Goal: Information Seeking & Learning: Compare options

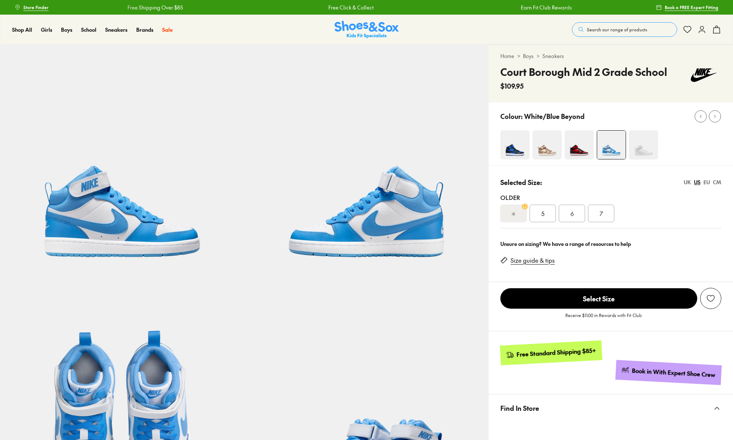
select select "*"
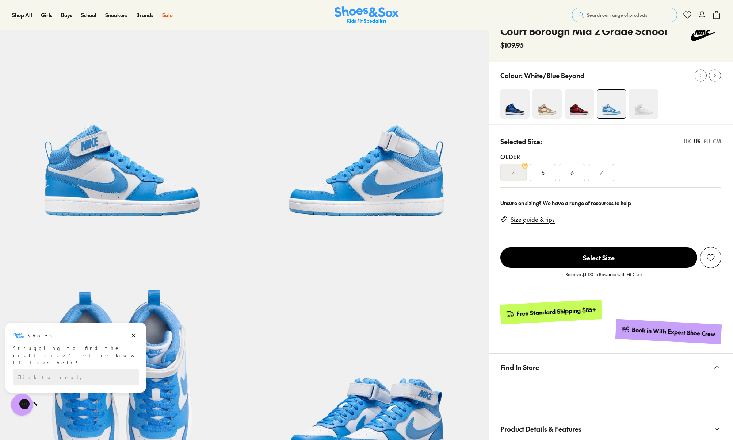
scroll to position [39, 0]
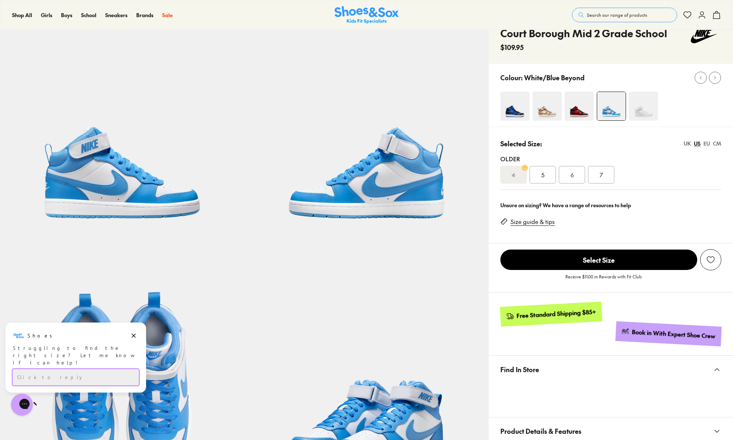
click at [64, 375] on div "Click to reply" at bounding box center [76, 377] width 126 height 16
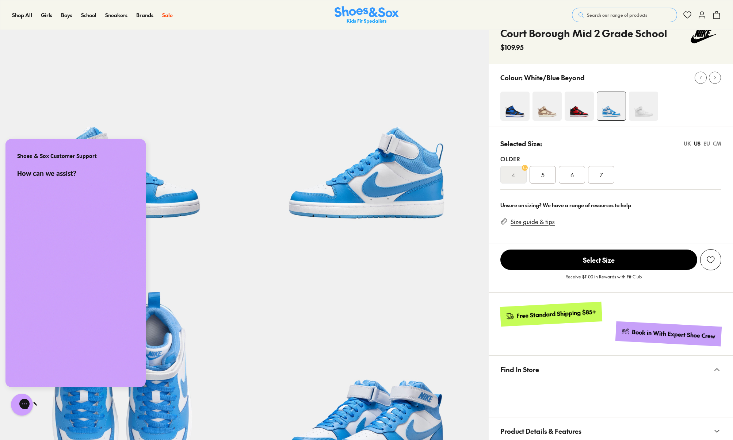
scroll to position [0, 0]
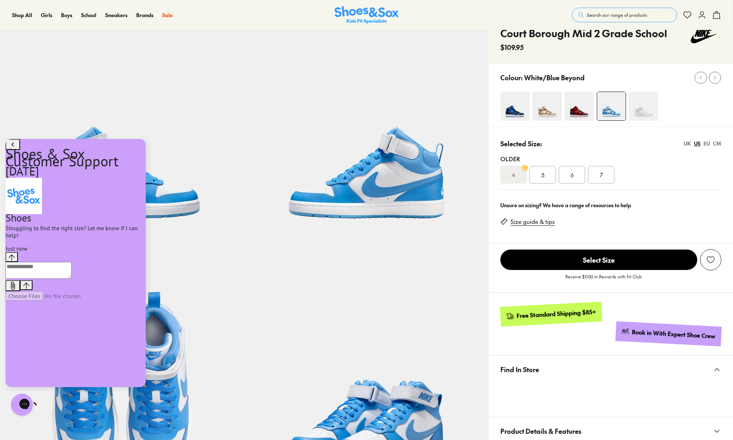
click at [57, 279] on textarea "live chat message input" at bounding box center [38, 270] width 66 height 17
type textarea "**********"
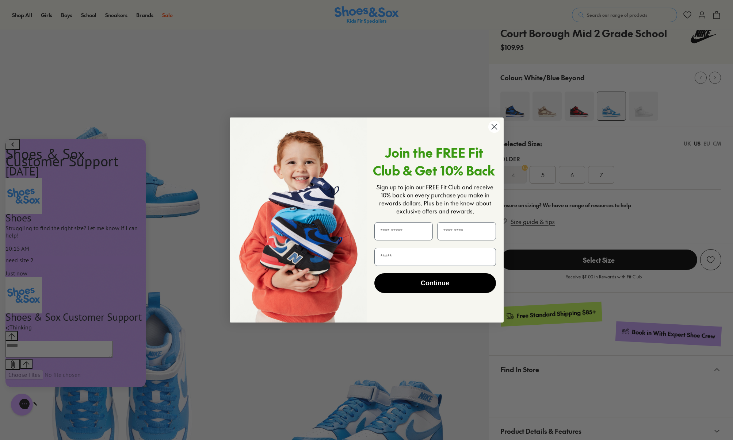
click at [493, 125] on circle "Close dialog" at bounding box center [494, 127] width 12 height 12
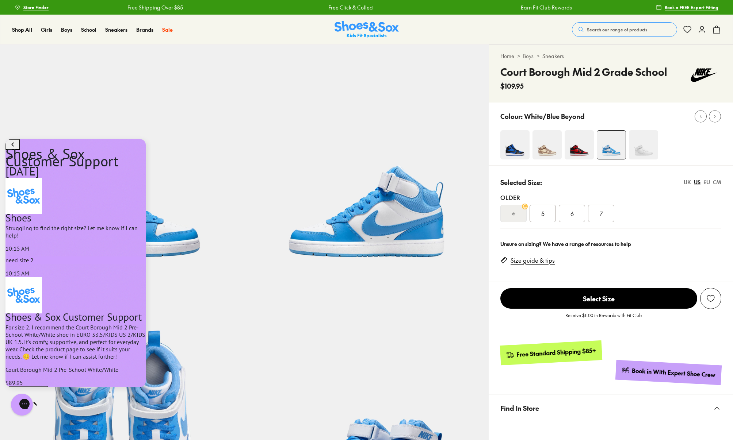
scroll to position [134, 0]
click at [75, 366] on div "Conversation messages" at bounding box center [75, 366] width 140 height 0
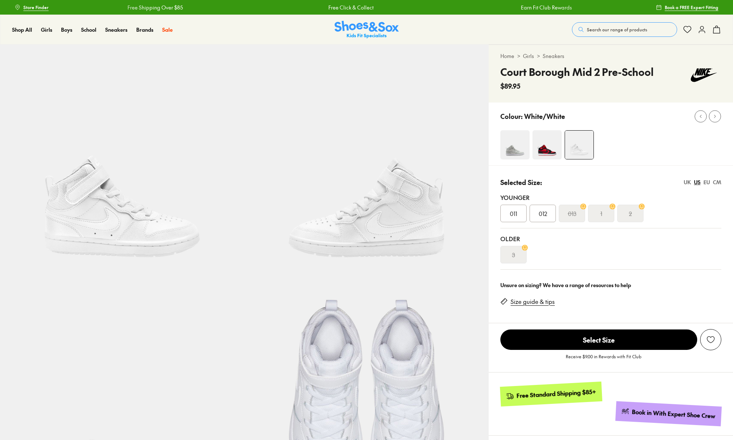
select select "*"
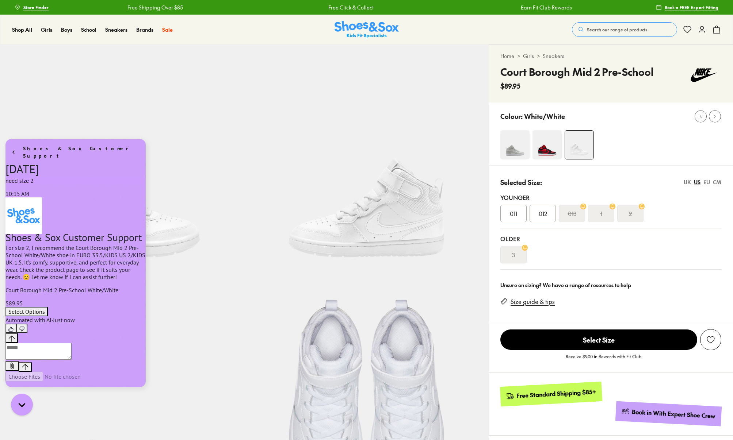
scroll to position [95, 0]
click at [547, 148] on img at bounding box center [546, 144] width 29 height 29
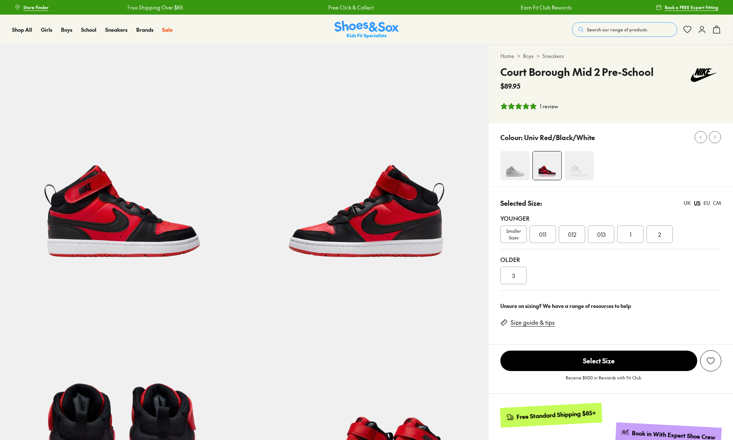
select select "*"
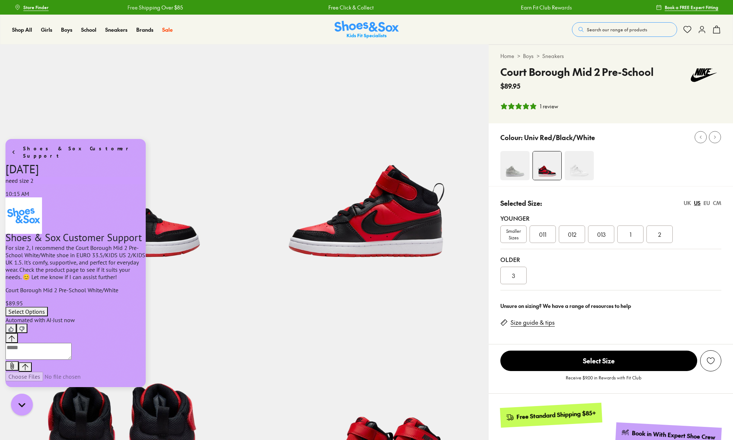
scroll to position [95, 0]
click at [512, 167] on img at bounding box center [514, 165] width 29 height 29
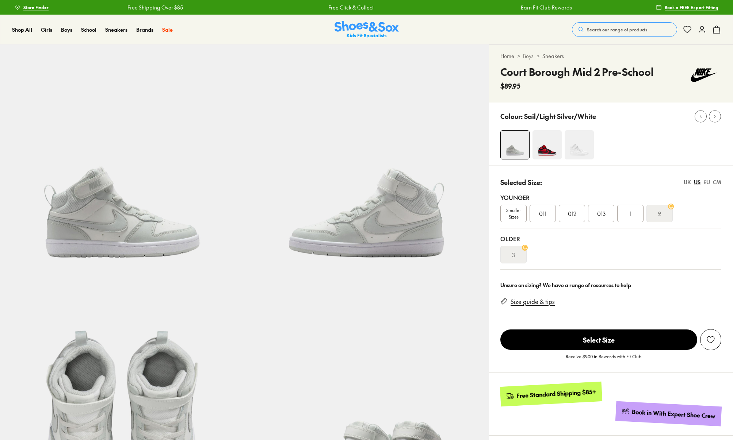
select select "*"
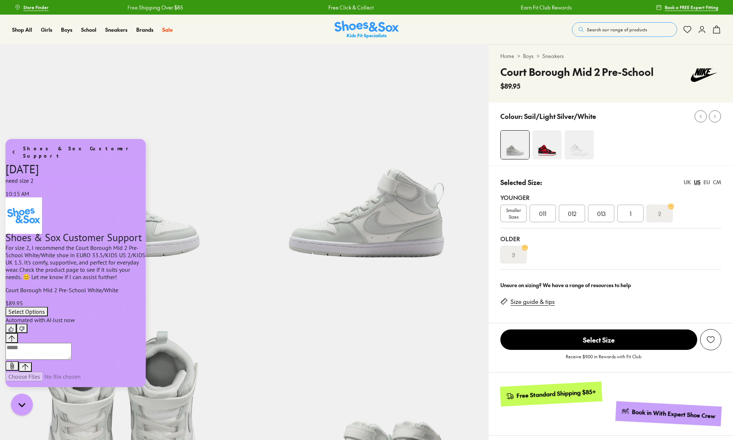
scroll to position [95, 0]
click at [579, 149] on img at bounding box center [578, 144] width 29 height 29
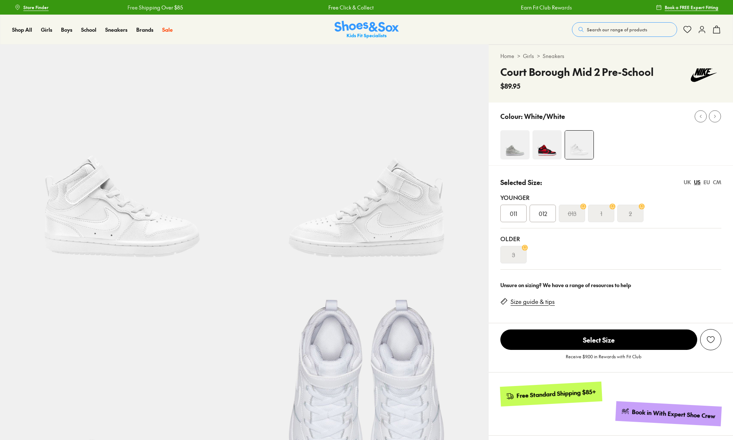
select select "*"
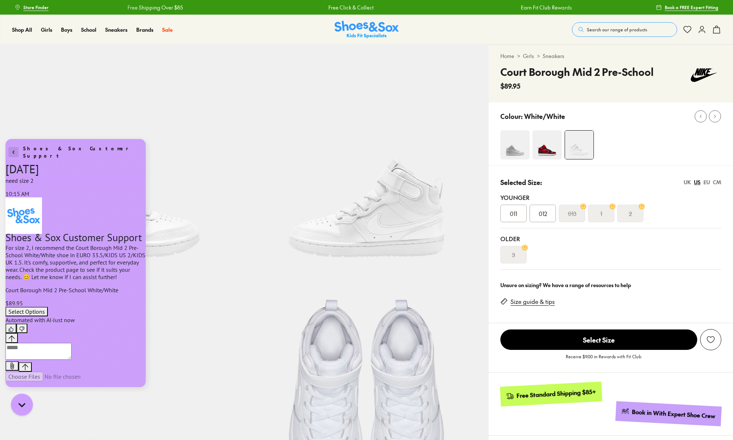
scroll to position [95, 0]
click at [12, 149] on icon "go to home page" at bounding box center [13, 152] width 7 height 9
